Goal: Register for event/course

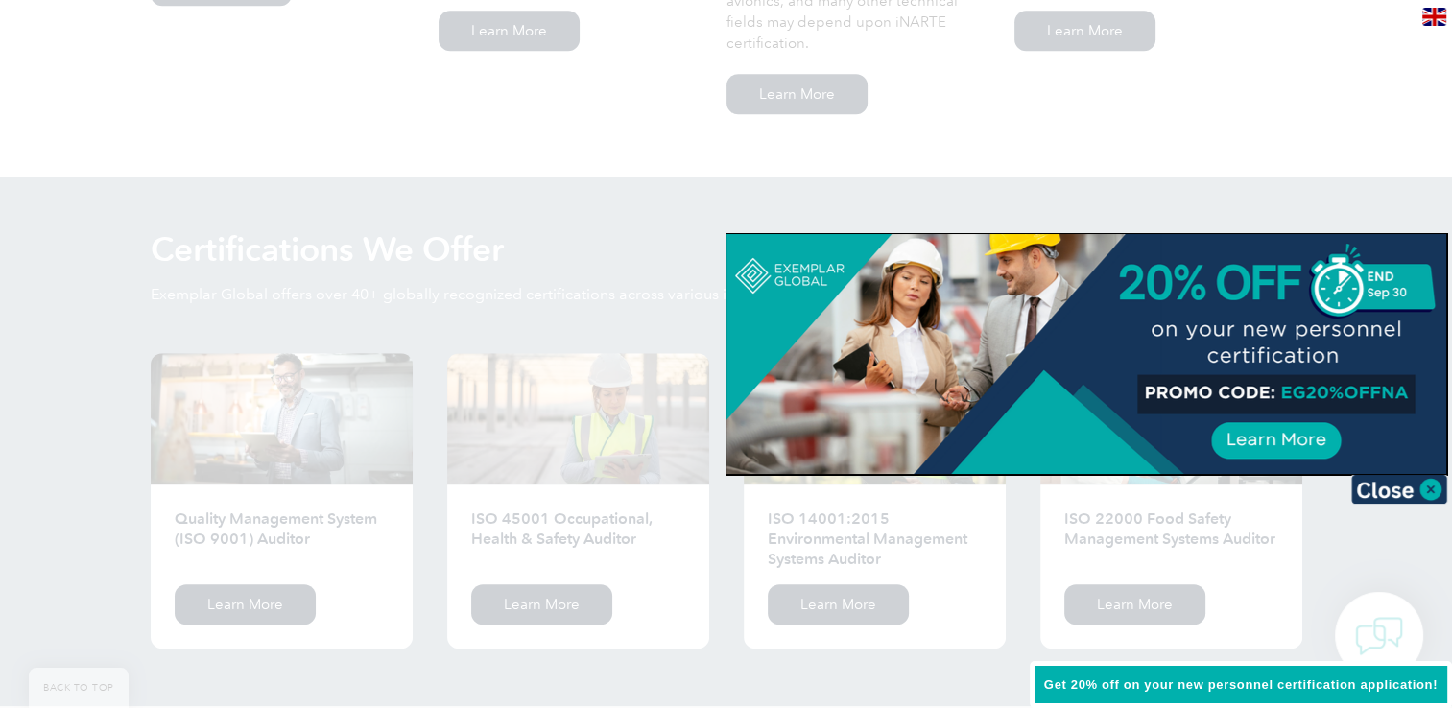
scroll to position [1857, 0]
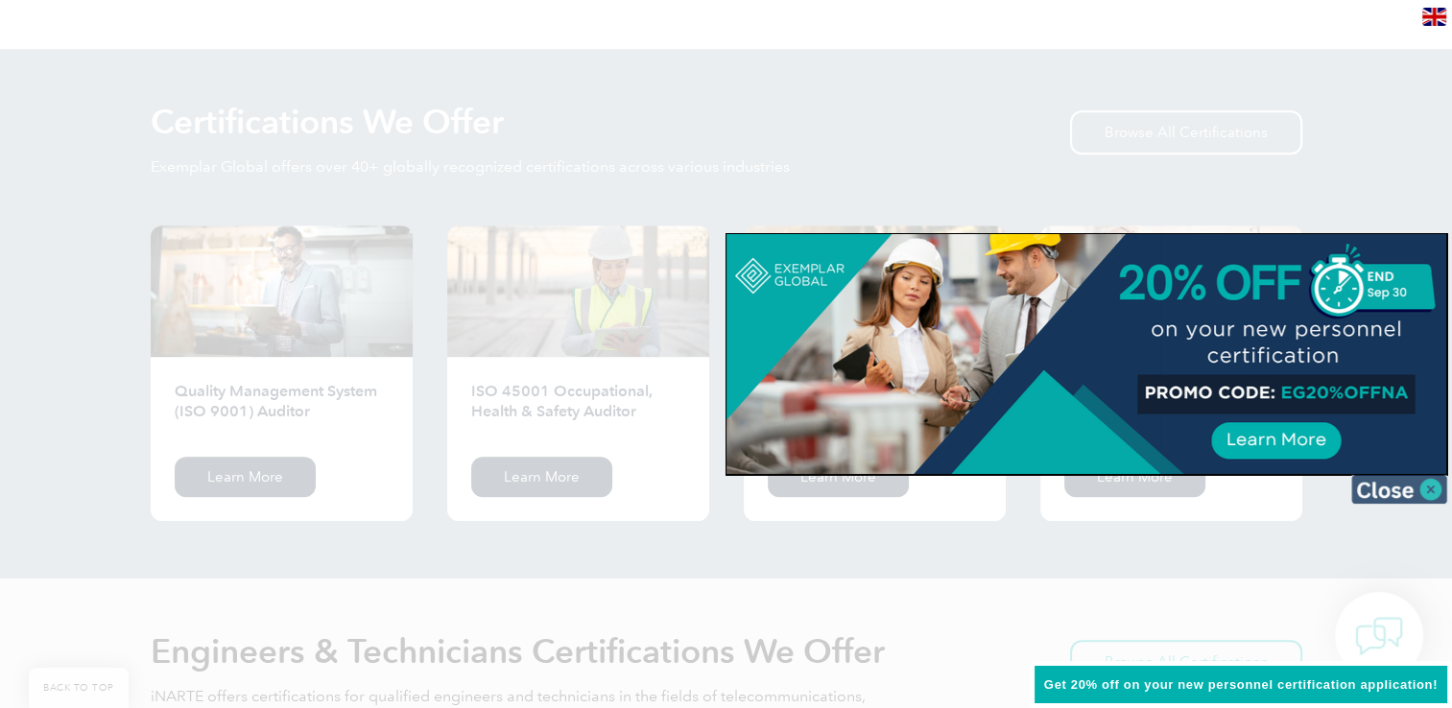
click at [1430, 490] on img at bounding box center [1399, 489] width 96 height 29
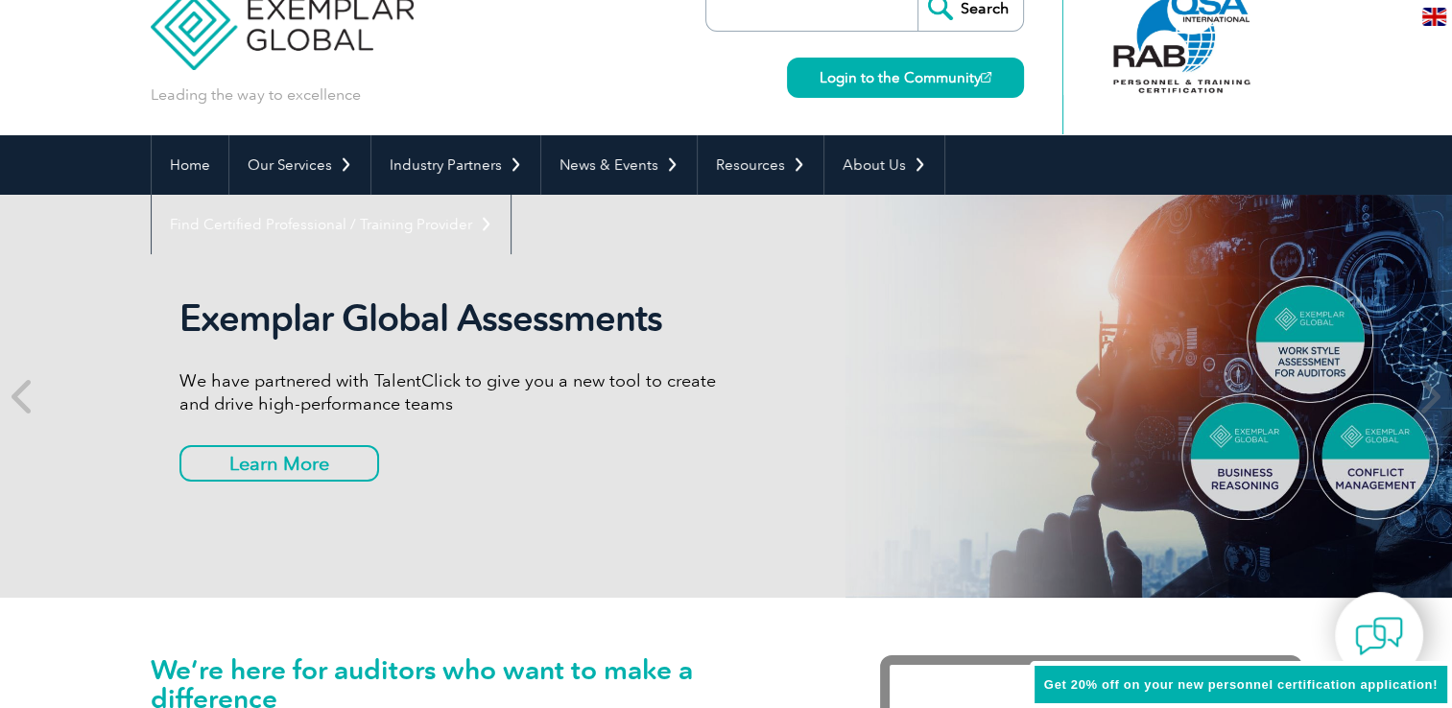
scroll to position [0, 0]
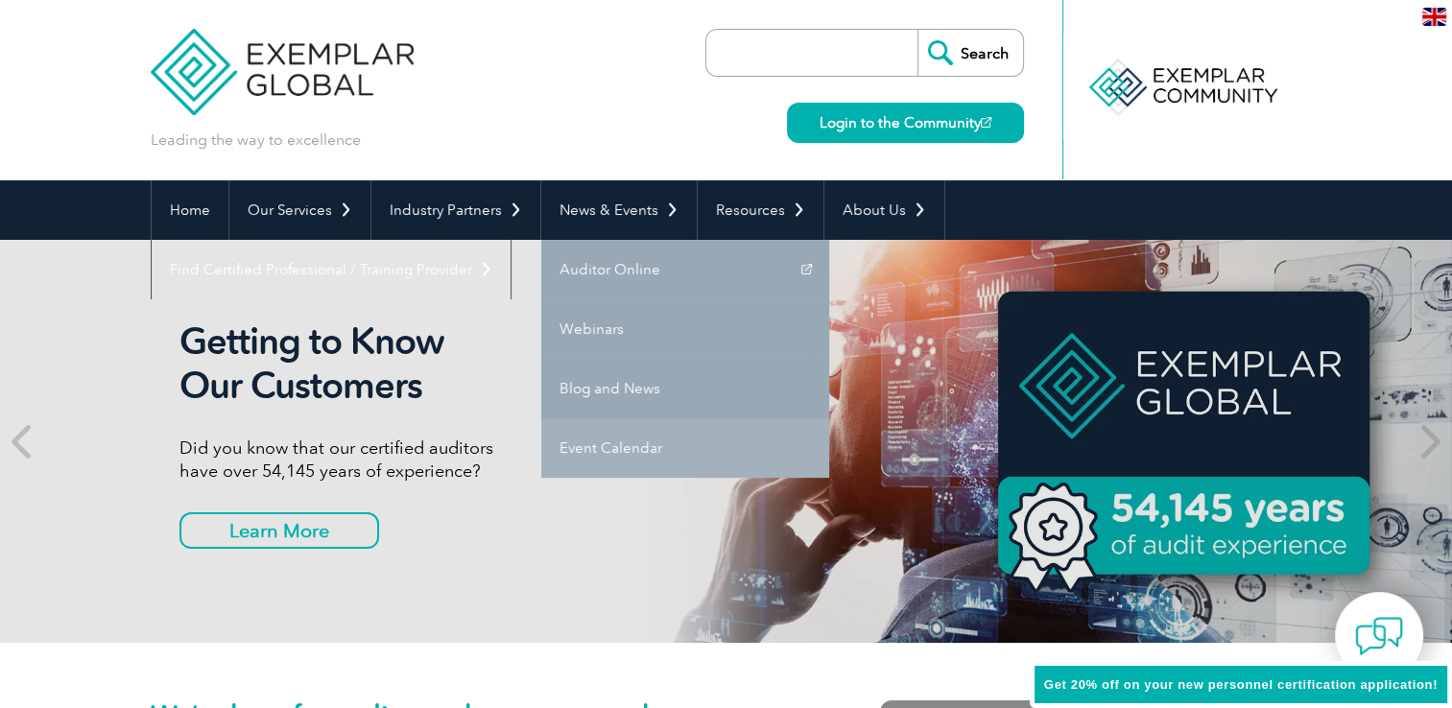
click at [605, 447] on link "Event Calendar" at bounding box center [685, 448] width 288 height 60
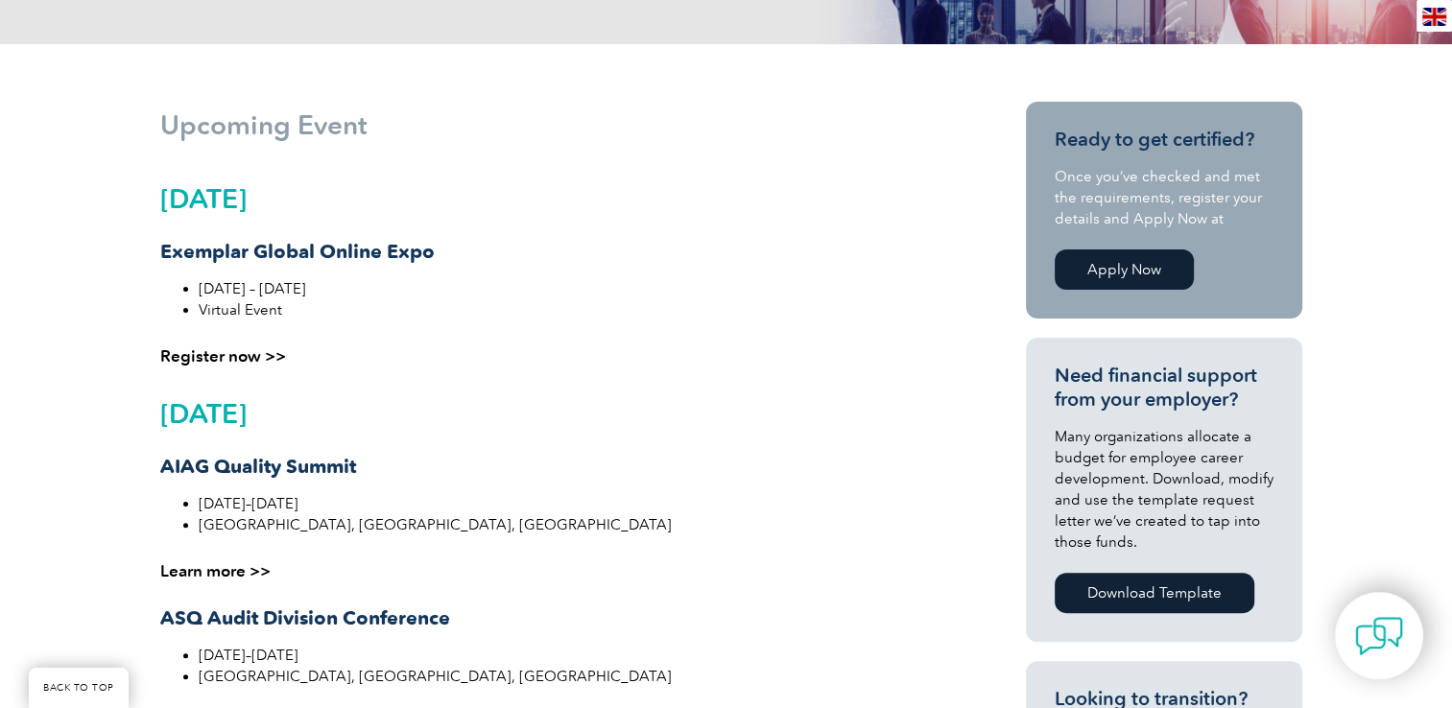
scroll to position [443, 0]
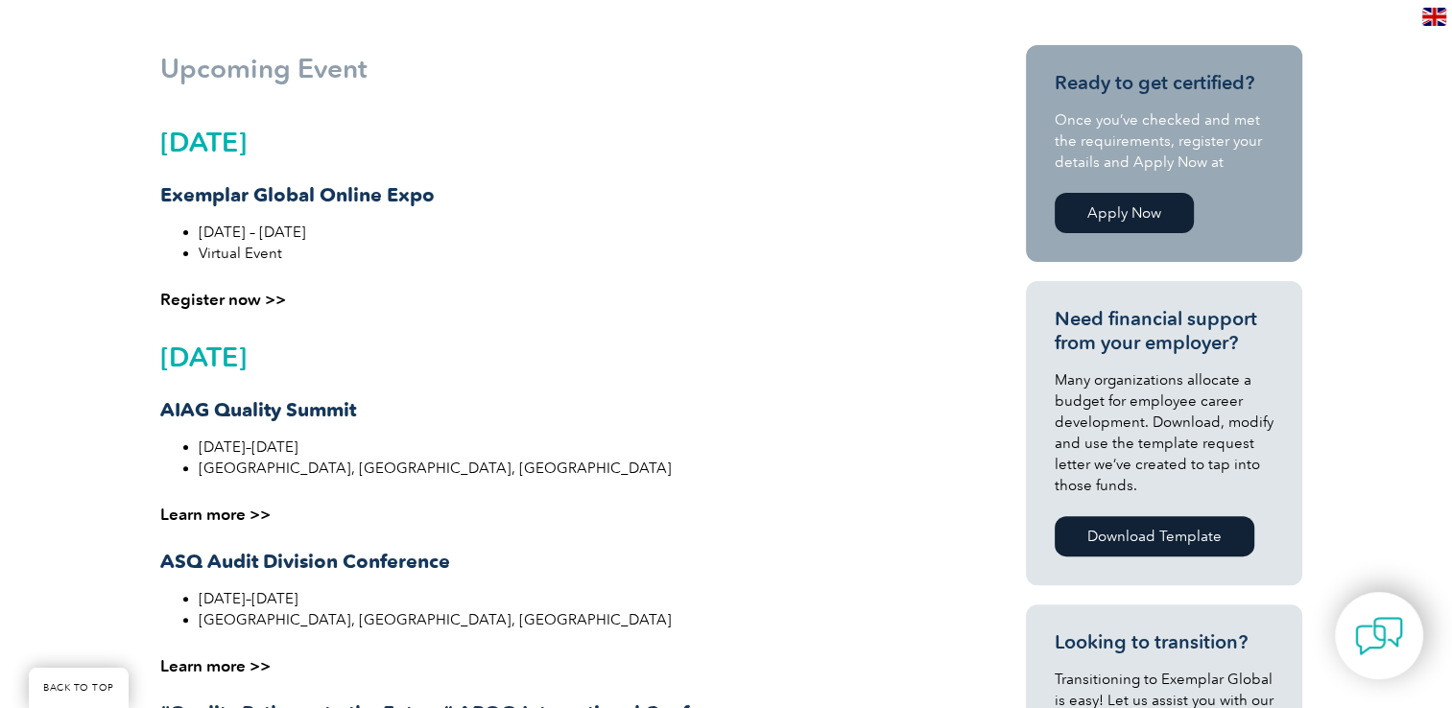
click at [215, 140] on h2 "September 2025" at bounding box center [552, 142] width 785 height 31
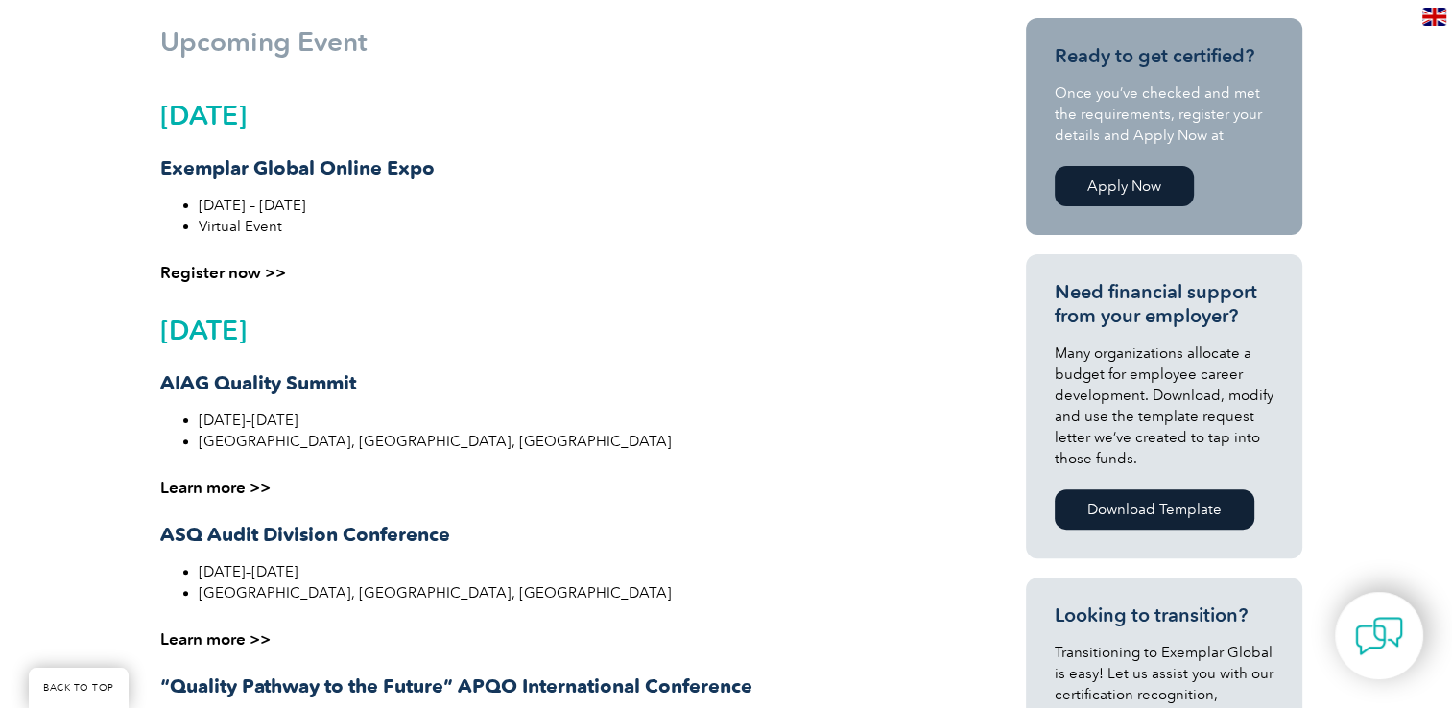
scroll to position [485, 0]
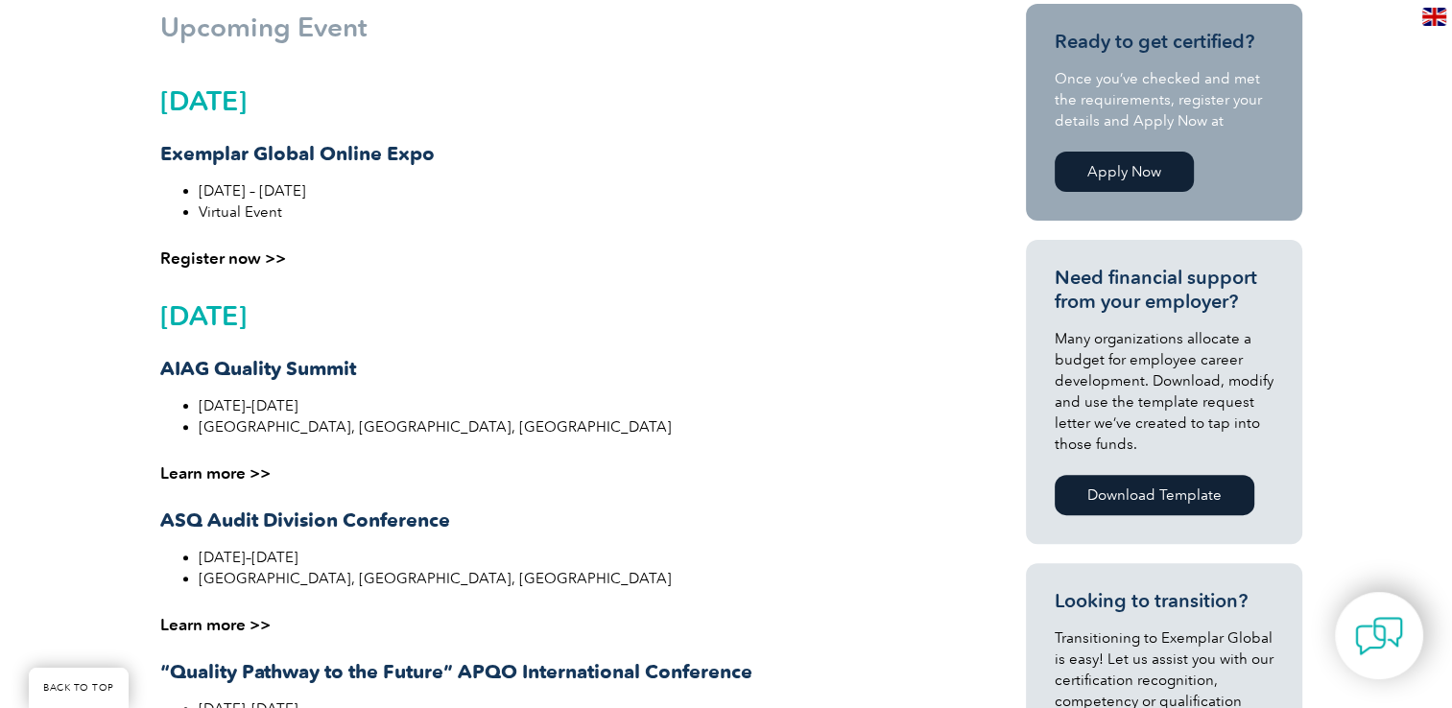
click at [277, 203] on li "Virtual Event" at bounding box center [572, 212] width 747 height 21
click at [246, 207] on li "Virtual Event" at bounding box center [572, 212] width 747 height 21
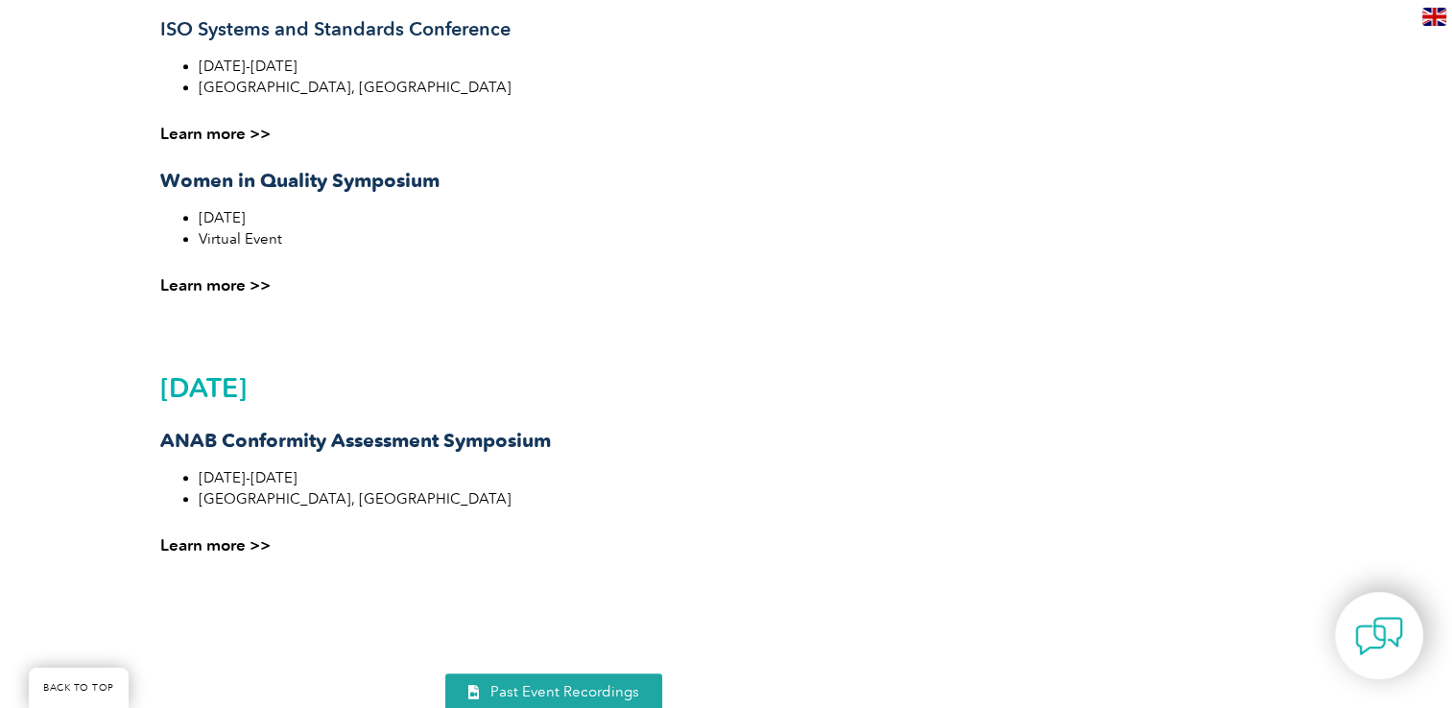
scroll to position [1779, 0]
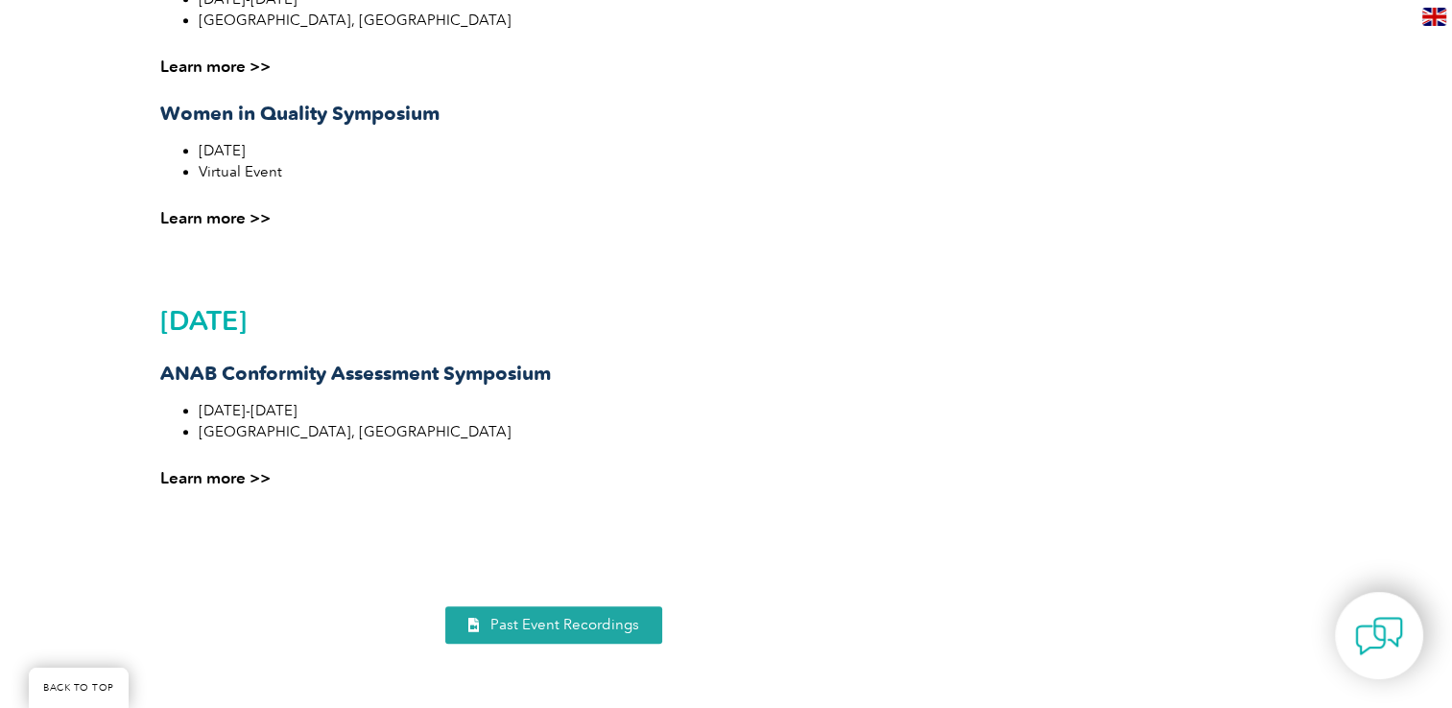
click at [214, 480] on link "Learn more >>" at bounding box center [215, 477] width 110 height 19
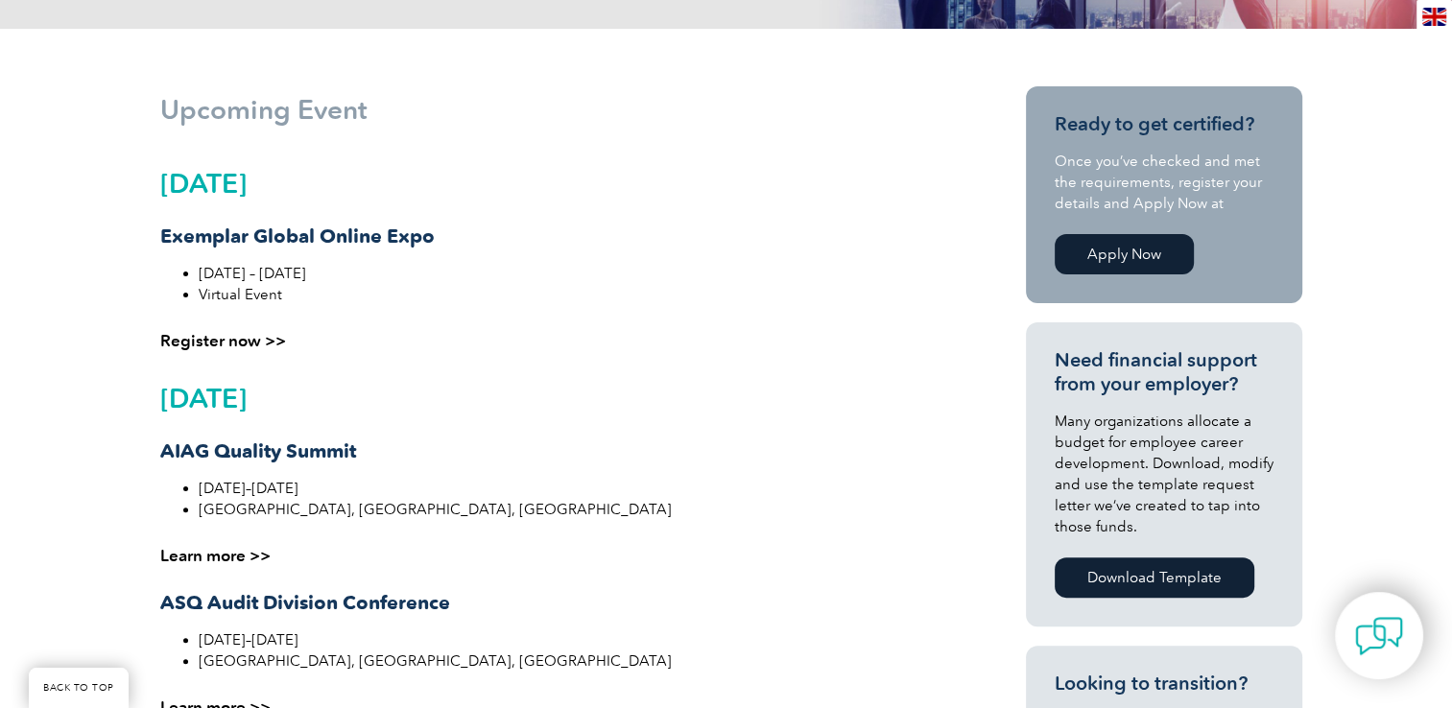
scroll to position [447, 0]
